Goal: Task Accomplishment & Management: Manage account settings

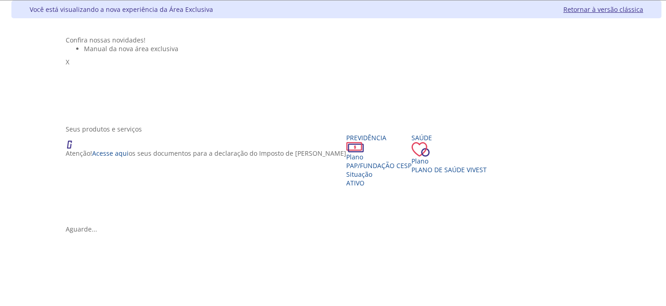
scroll to position [61, 0]
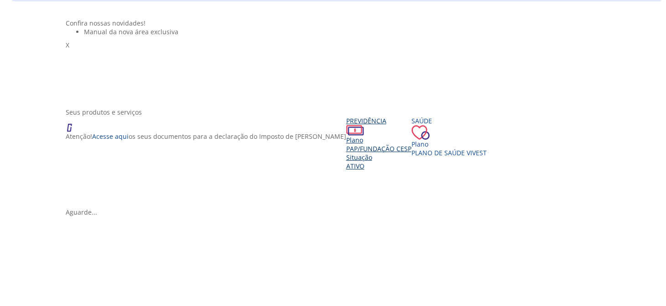
click at [346, 153] on span "PAP/Fundação CESP" at bounding box center [378, 148] width 65 height 9
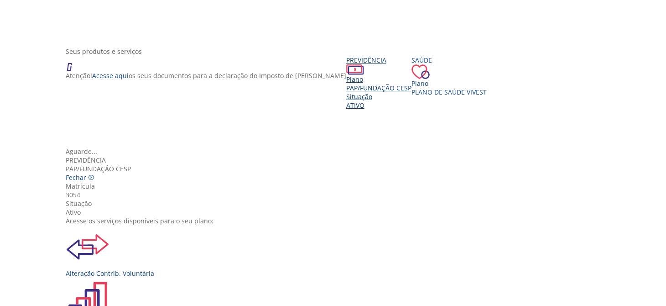
scroll to position [101, 0]
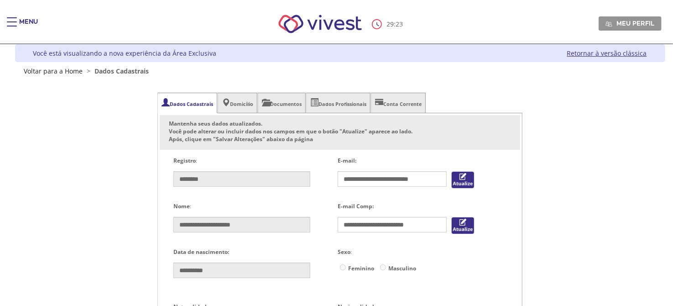
type input "**********"
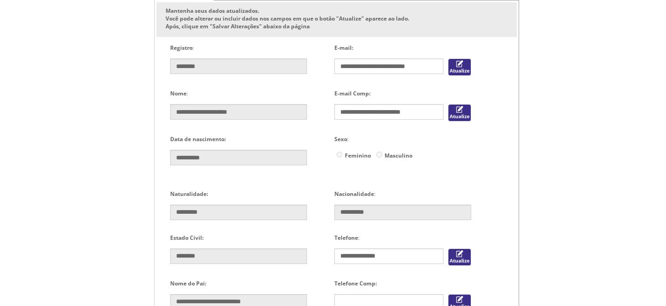
scroll to position [88, 0]
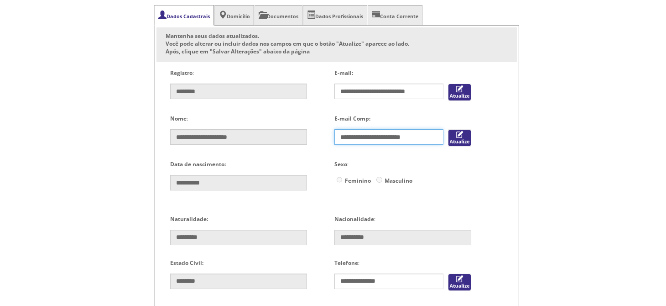
click at [400, 136] on input "**********" at bounding box center [388, 137] width 109 height 16
type input "**********"
click at [458, 139] on button "Vivest" at bounding box center [459, 137] width 23 height 17
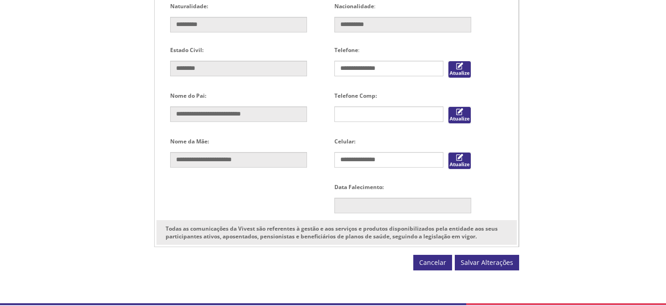
scroll to position [331, 0]
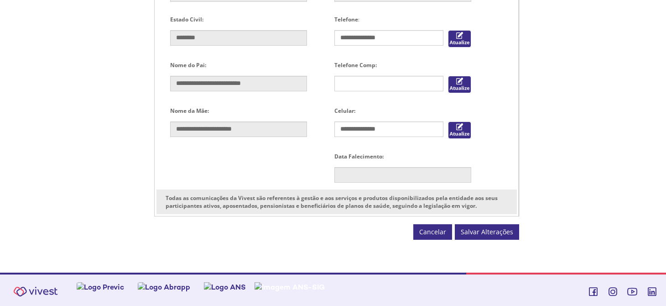
click at [471, 233] on button "Salvar Alterações" at bounding box center [487, 232] width 64 height 16
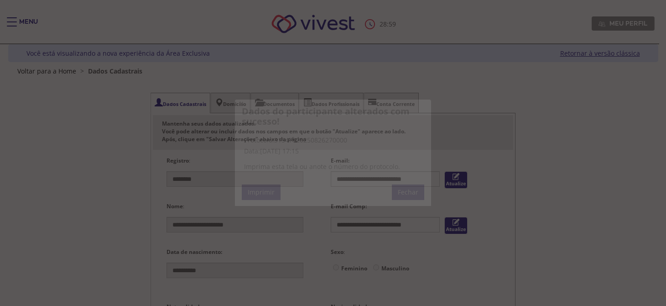
scroll to position [0, 0]
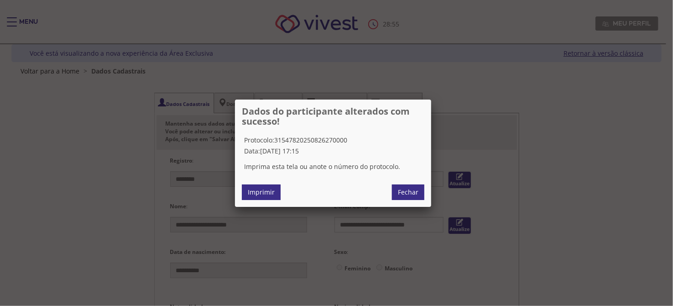
click at [409, 193] on link "Fechar" at bounding box center [408, 192] width 32 height 16
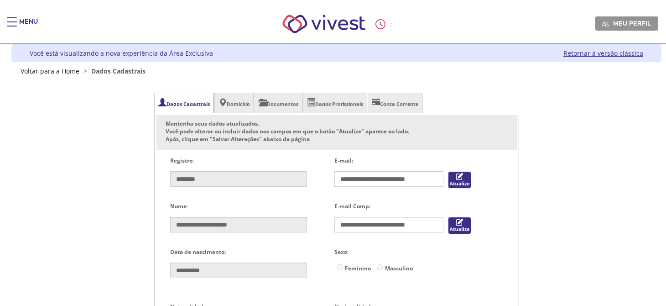
click at [231, 98] on li "Domicílio" at bounding box center [234, 103] width 40 height 21
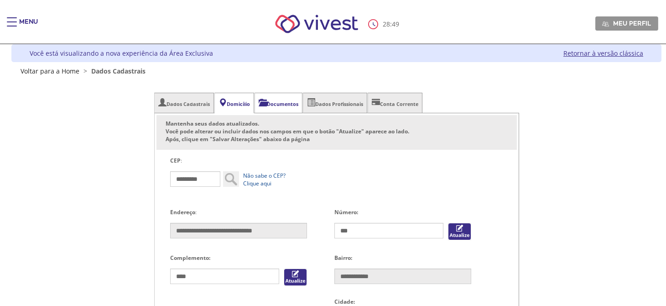
click at [291, 98] on li "Documentos" at bounding box center [278, 103] width 48 height 21
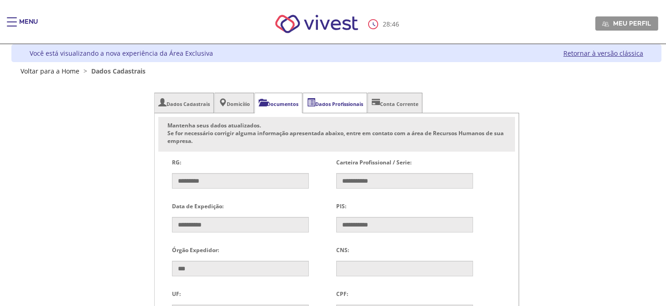
click at [333, 103] on li "Dados Profissionais" at bounding box center [335, 103] width 64 height 21
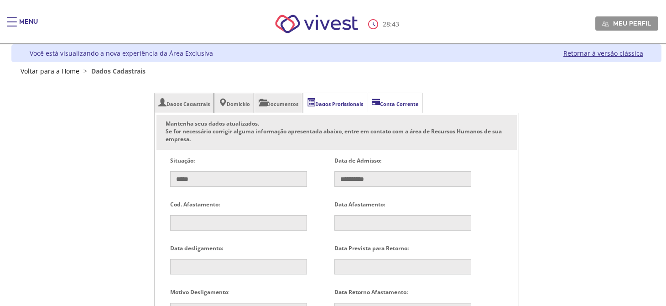
click at [401, 101] on li "Conta Corrente" at bounding box center [395, 103] width 55 height 21
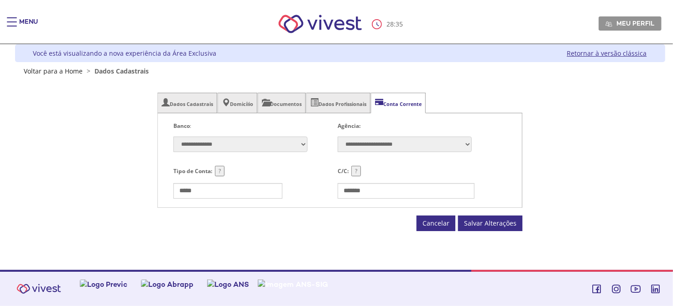
click at [10, 25] on div "Main header" at bounding box center [12, 26] width 10 height 18
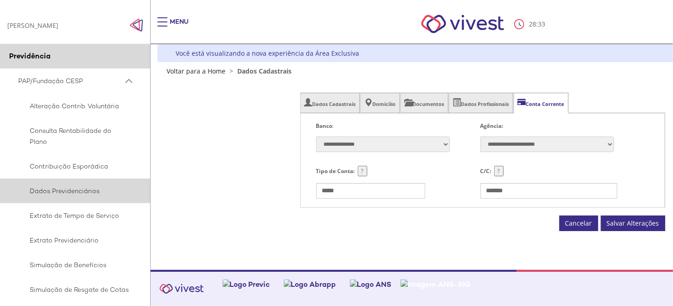
click at [80, 189] on span "Dados Previdenciários" at bounding box center [73, 190] width 111 height 11
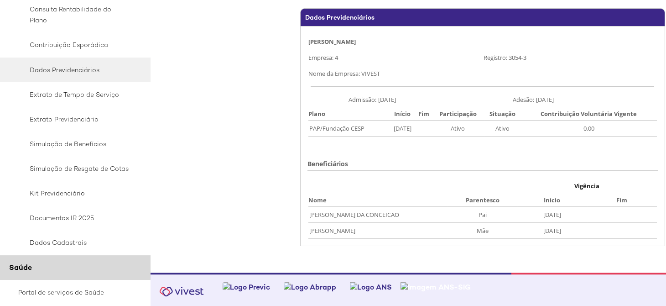
scroll to position [61, 0]
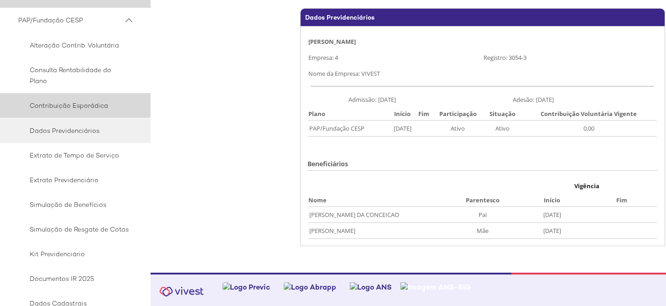
click at [73, 104] on span "Contribuição Esporádica" at bounding box center [73, 105] width 111 height 11
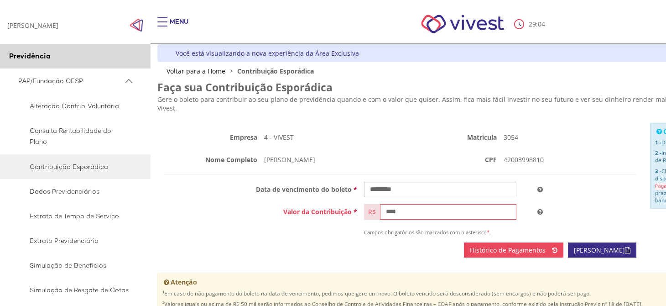
click at [139, 25] on img "Click to close side navigation." at bounding box center [136, 25] width 14 height 14
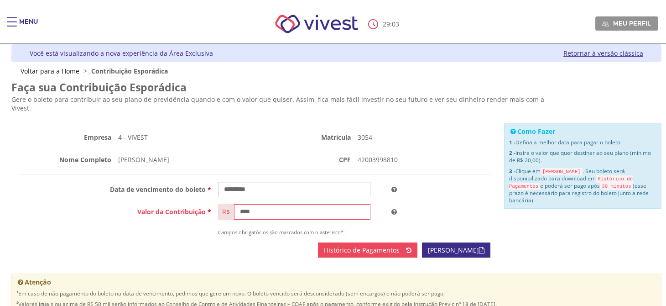
click at [9, 19] on div "Main header" at bounding box center [12, 26] width 10 height 18
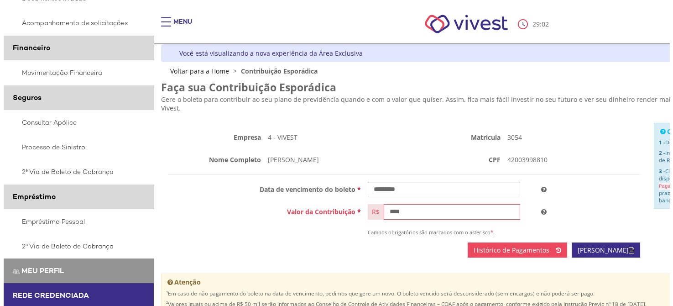
scroll to position [490, 0]
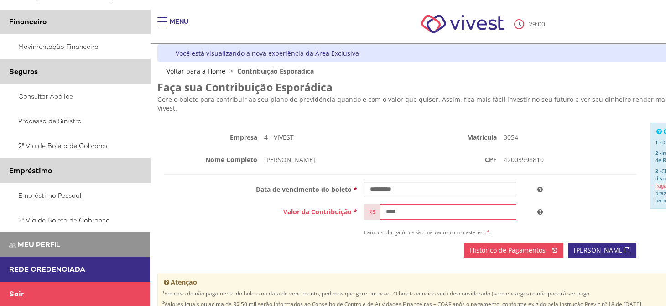
click at [45, 269] on span "Rede Credenciada" at bounding box center [47, 269] width 76 height 10
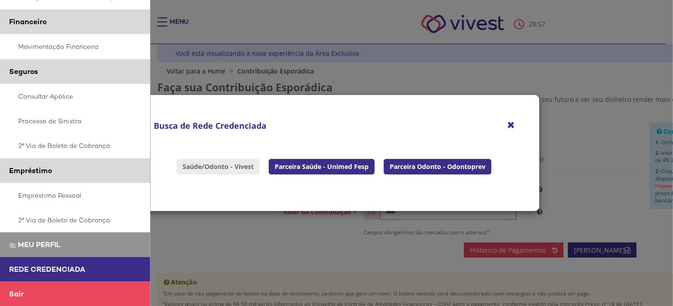
click at [228, 165] on link "Saúde/Odonto - Vivest" at bounding box center [217, 167] width 83 height 16
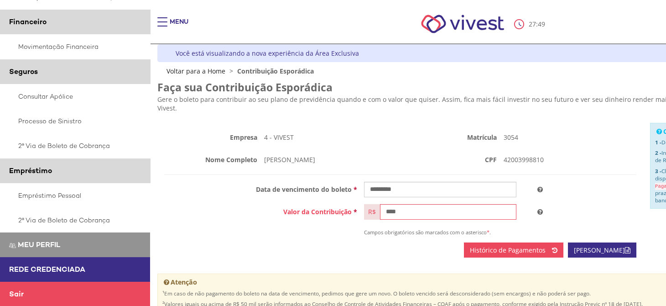
click at [40, 269] on span "Rede Credenciada" at bounding box center [47, 269] width 76 height 10
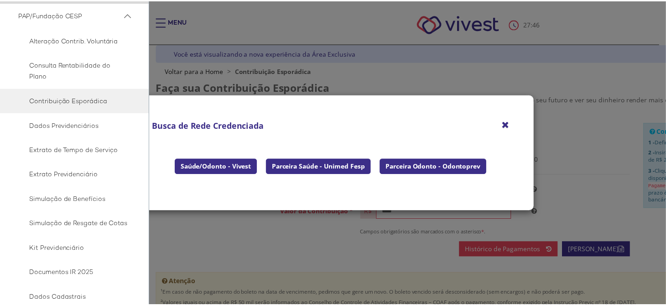
scroll to position [0, 0]
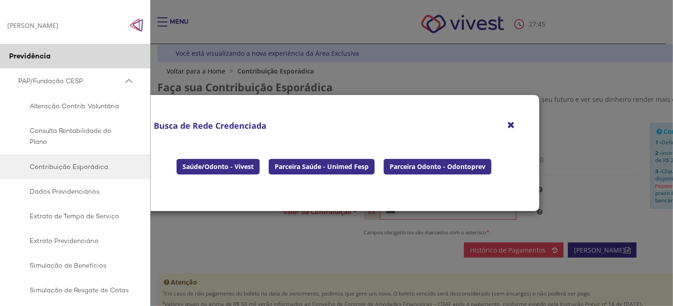
click at [131, 25] on img "Click to close side navigation." at bounding box center [136, 25] width 14 height 14
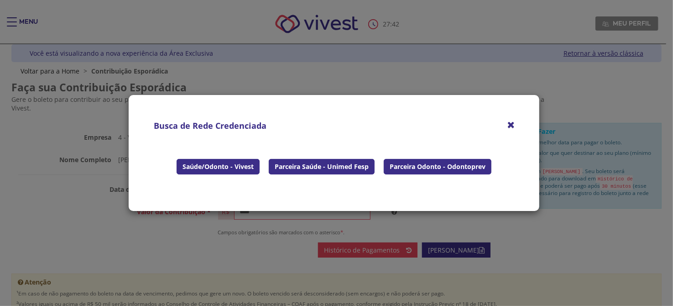
click at [510, 123] on icon "Fechar" at bounding box center [510, 124] width 7 height 9
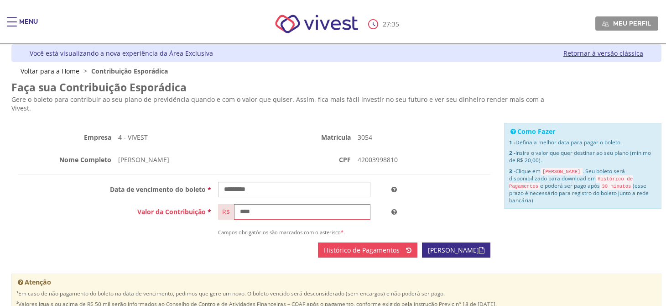
click at [619, 25] on span "Meu perfil" at bounding box center [632, 23] width 38 height 8
click at [20, 18] on div "Menu" at bounding box center [28, 26] width 19 height 18
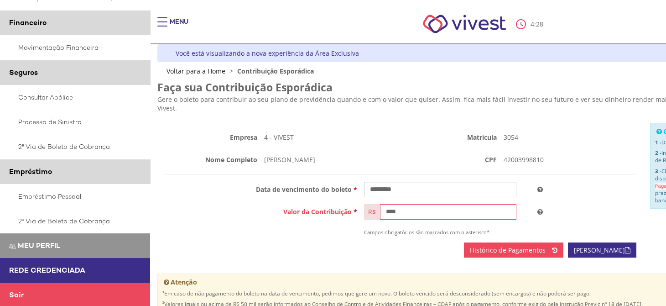
scroll to position [490, 0]
click at [37, 272] on span "Rede Credenciada" at bounding box center [47, 269] width 76 height 10
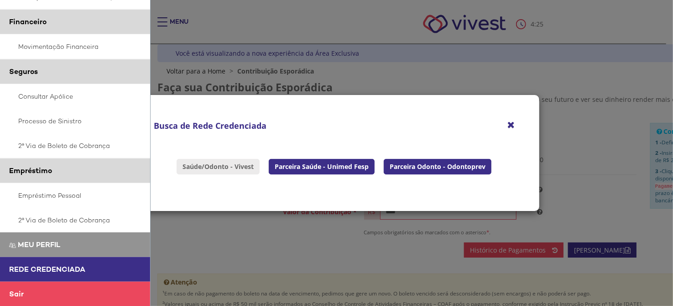
click at [225, 169] on link "Saúde/Odonto - Vivest" at bounding box center [217, 167] width 83 height 16
